Goal: Task Accomplishment & Management: Manage account settings

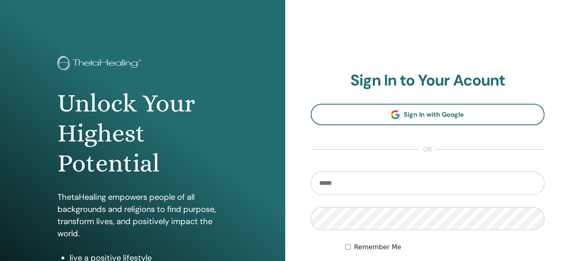
type input "**********"
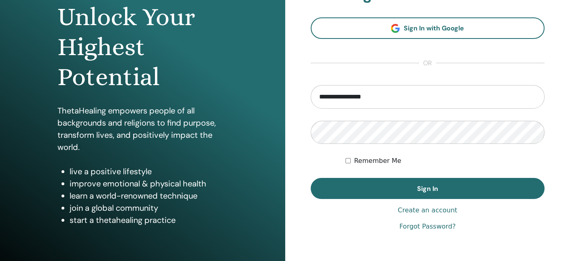
scroll to position [85, 0]
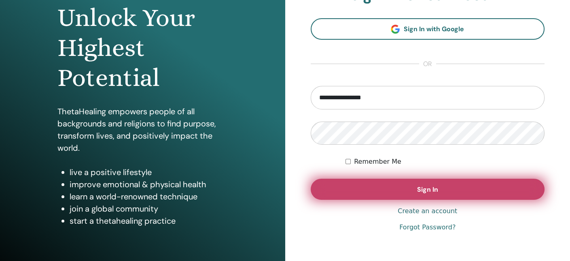
click at [439, 192] on button "Sign In" at bounding box center [428, 188] width 234 height 21
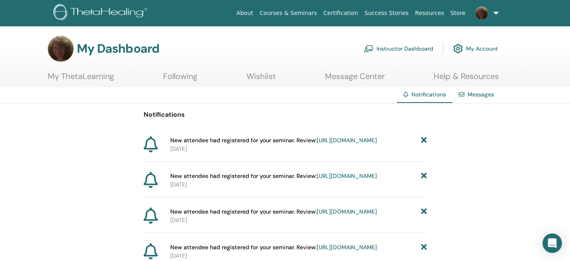
click at [400, 49] on link "Instructor Dashboard" at bounding box center [399, 49] width 70 height 18
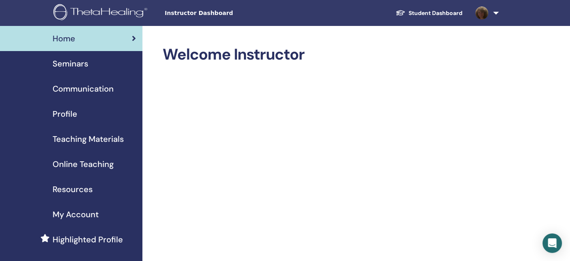
click at [65, 68] on span "Seminars" at bounding box center [71, 63] width 36 height 12
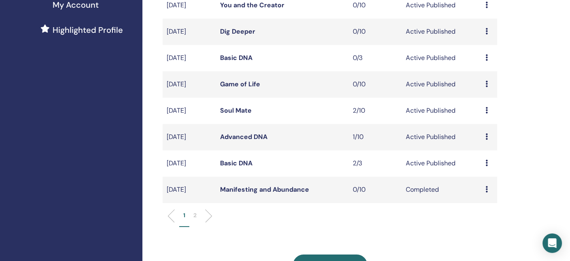
scroll to position [215, 0]
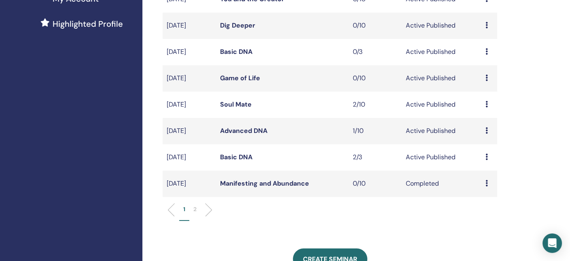
click at [426, 157] on td "Active Published" at bounding box center [442, 157] width 80 height 26
click at [243, 154] on link "Basic DNA" at bounding box center [236, 157] width 32 height 8
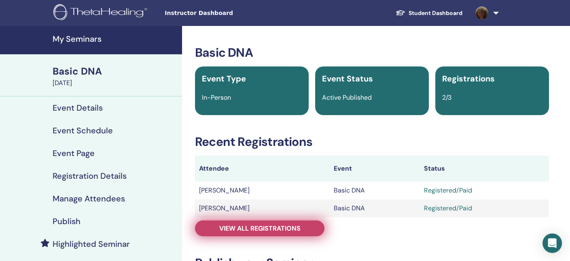
click at [273, 227] on span "View all registrations" at bounding box center [259, 228] width 81 height 8
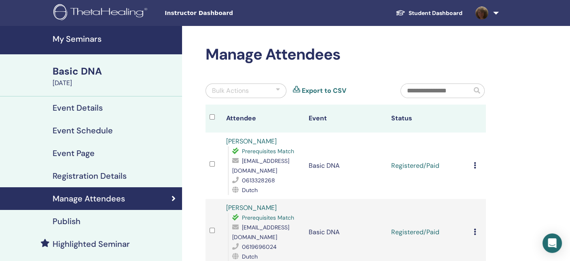
click at [474, 165] on icon at bounding box center [475, 165] width 2 height 6
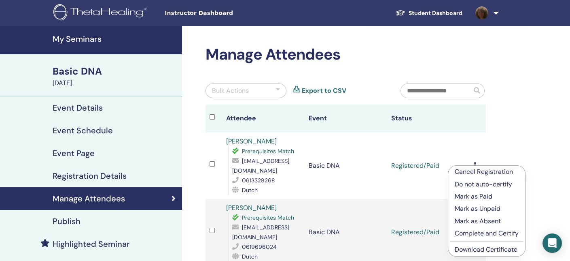
click at [487, 250] on link "Download Certificate" at bounding box center [486, 249] width 63 height 8
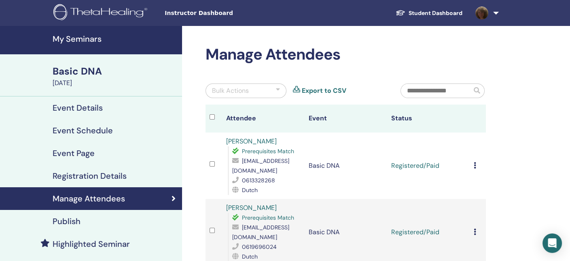
click at [495, 15] on link at bounding box center [485, 13] width 33 height 26
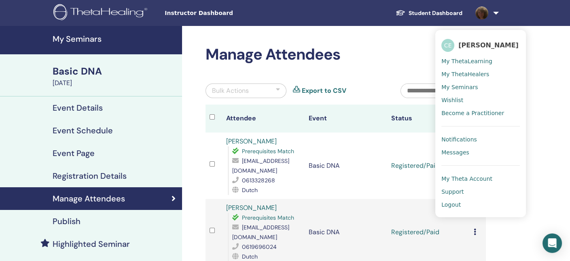
click at [450, 202] on span "Logout" at bounding box center [450, 204] width 19 height 7
